Goal: Information Seeking & Learning: Find specific fact

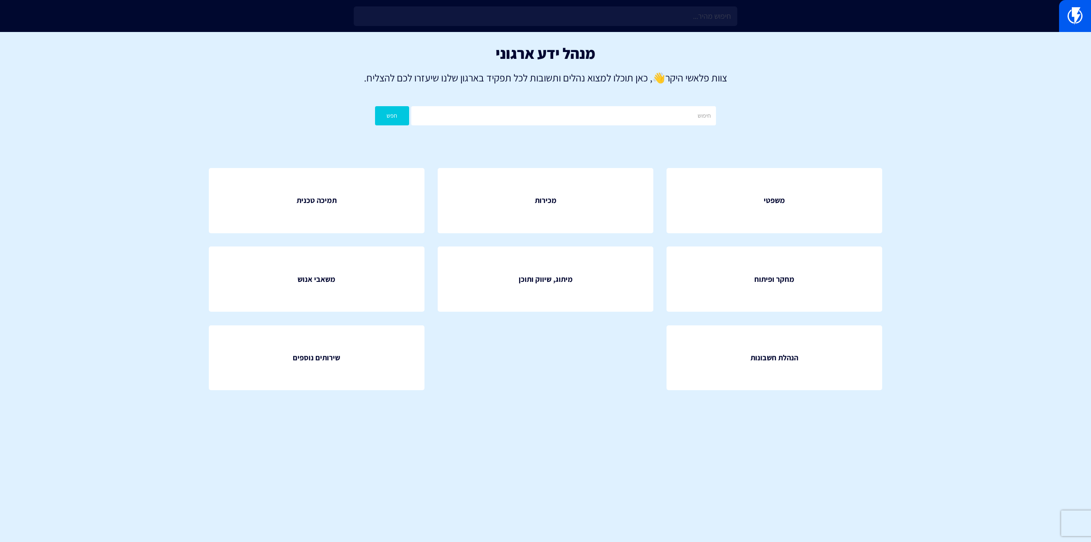
click at [457, 15] on input "text" at bounding box center [546, 16] width 384 height 20
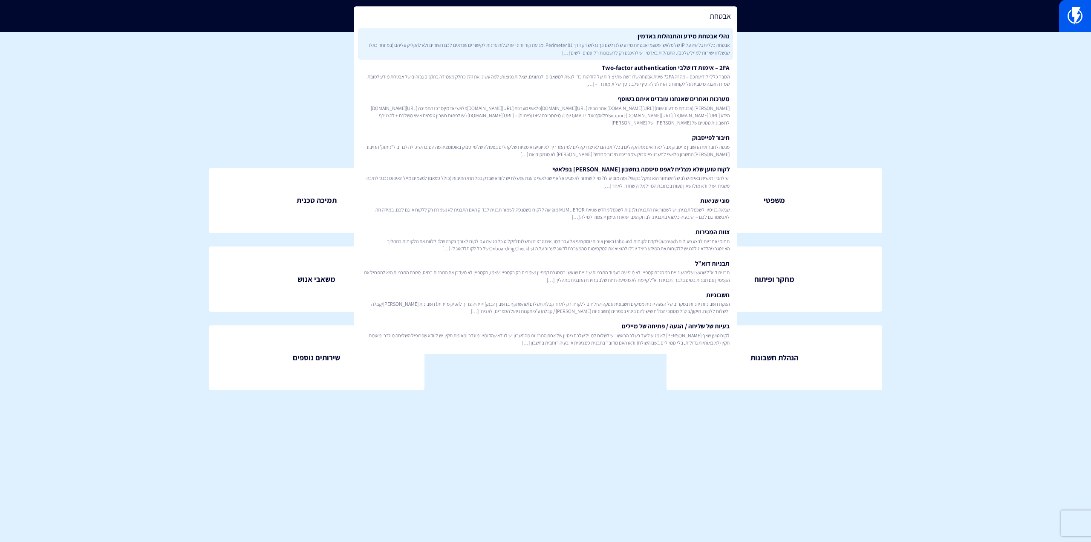
type input "אבטחת"
click at [658, 43] on span "אבטחה כללית גלישה על IP של פלאשי מטעמי אבטחת מידע שלנו לשם כך נגלוש רק דרך Peri…" at bounding box center [545, 48] width 368 height 14
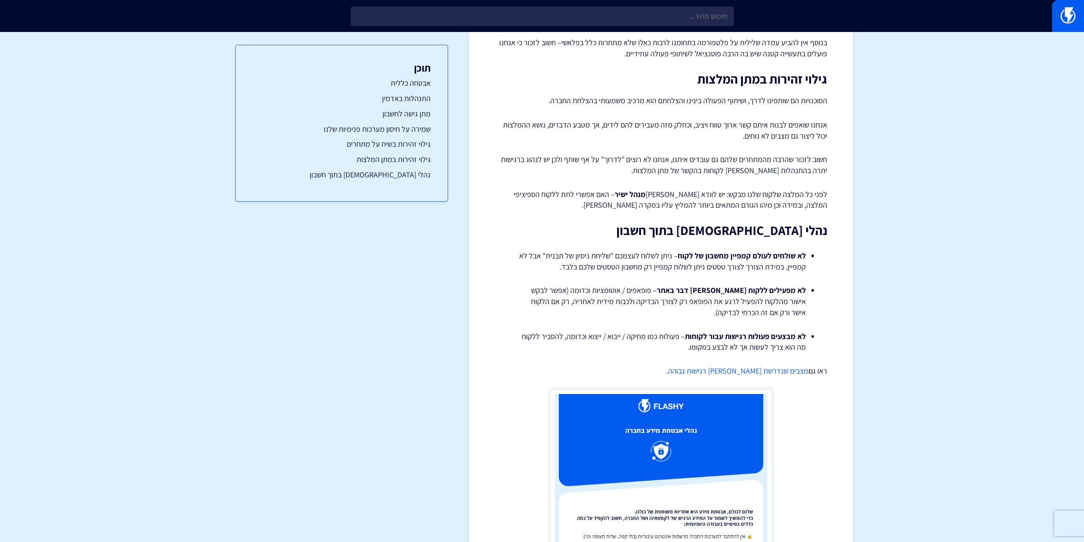
scroll to position [682, 0]
